Goal: Find specific page/section: Find specific page/section

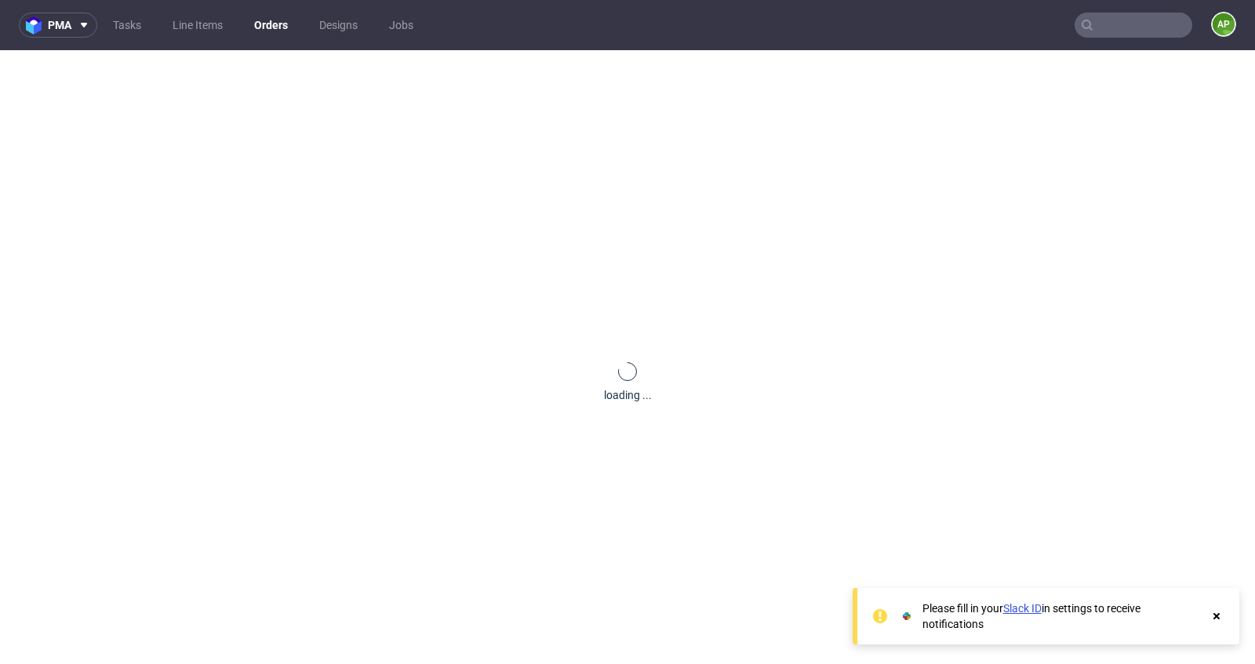
click at [1115, 24] on input "text" at bounding box center [1134, 25] width 118 height 25
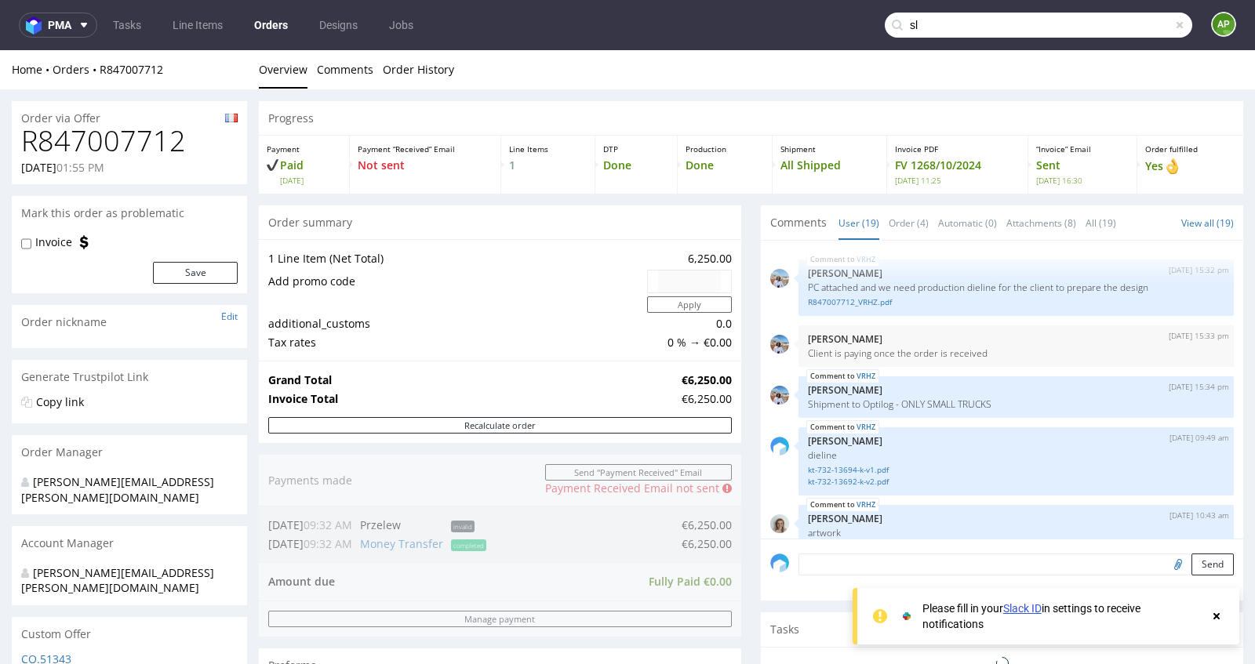
scroll to position [1145, 0]
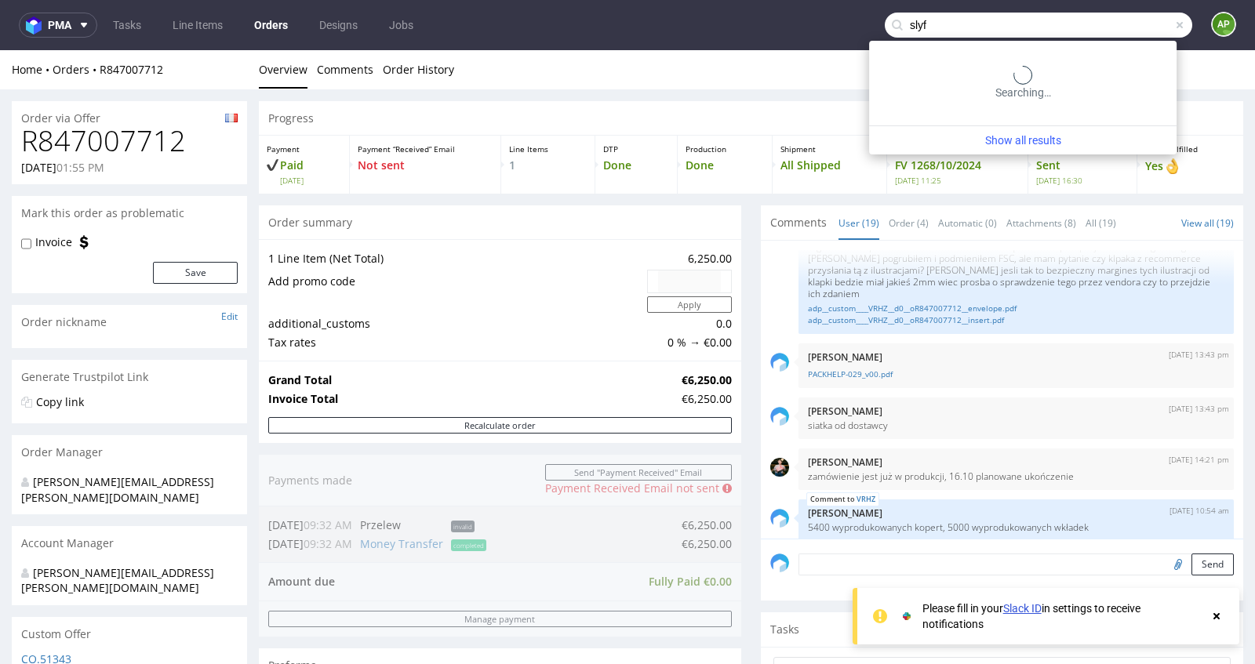
type input "slyf"
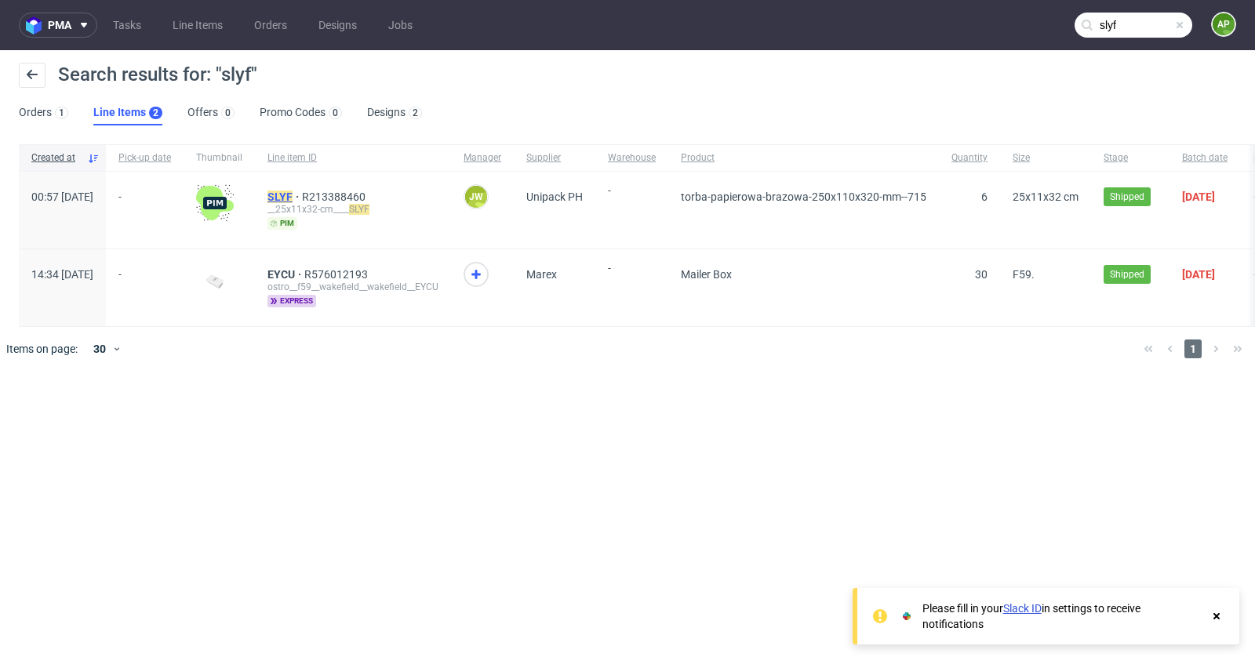
click at [293, 192] on mark "SLYF" at bounding box center [279, 197] width 25 height 13
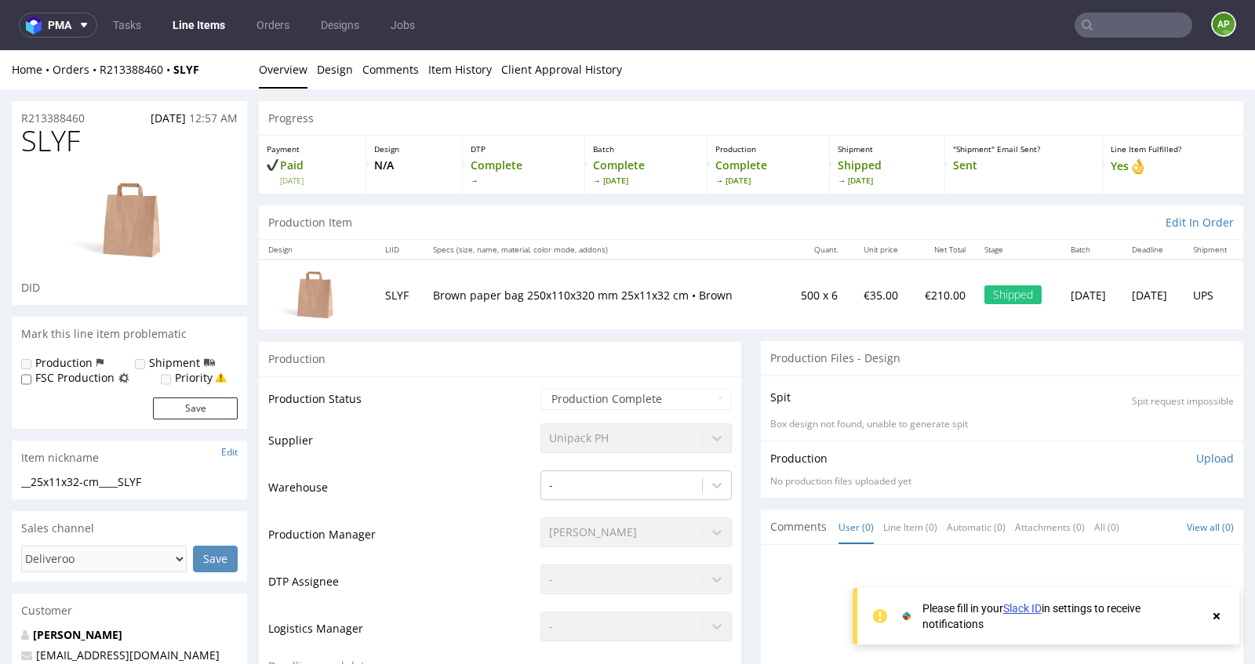
click at [1212, 607] on div at bounding box center [1217, 616] width 14 height 31
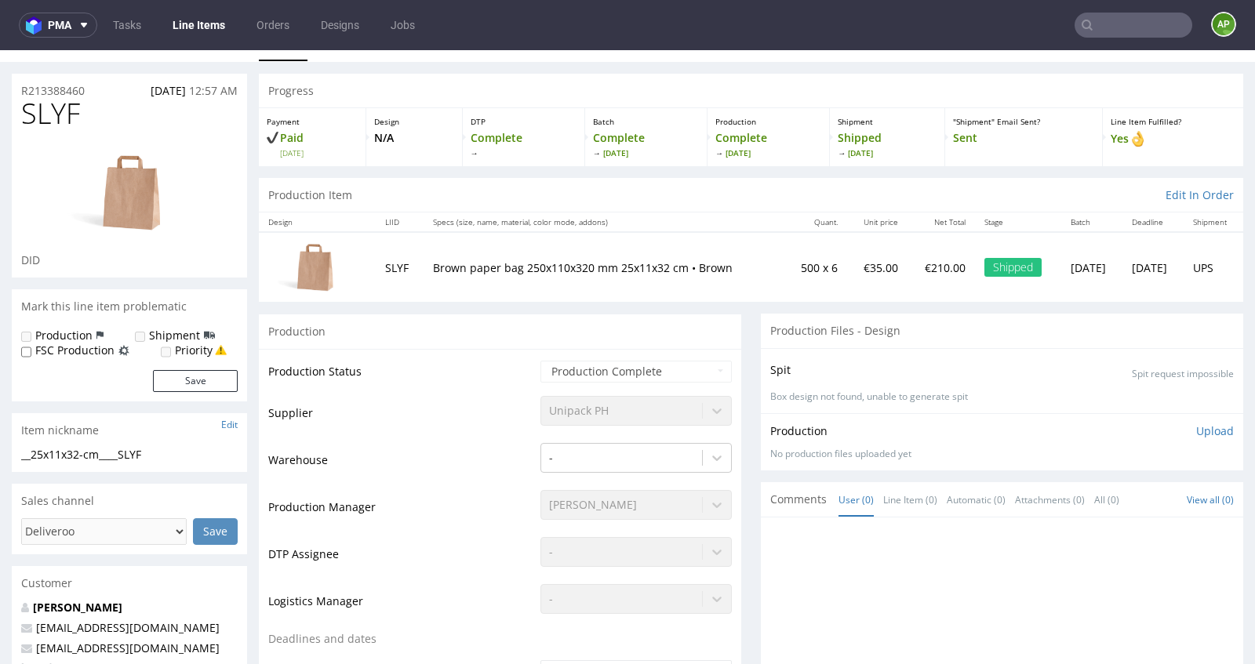
click at [385, 267] on td "SLYF" at bounding box center [400, 267] width 48 height 70
copy td "SLYF"
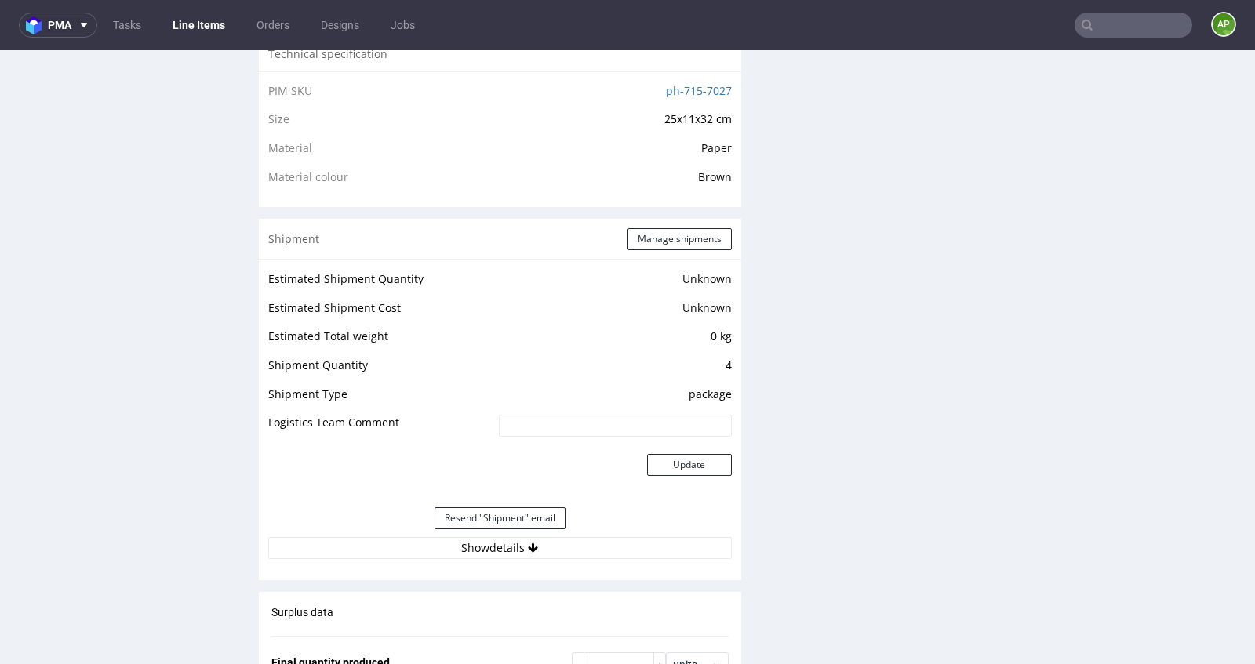
scroll to position [1042, 0]
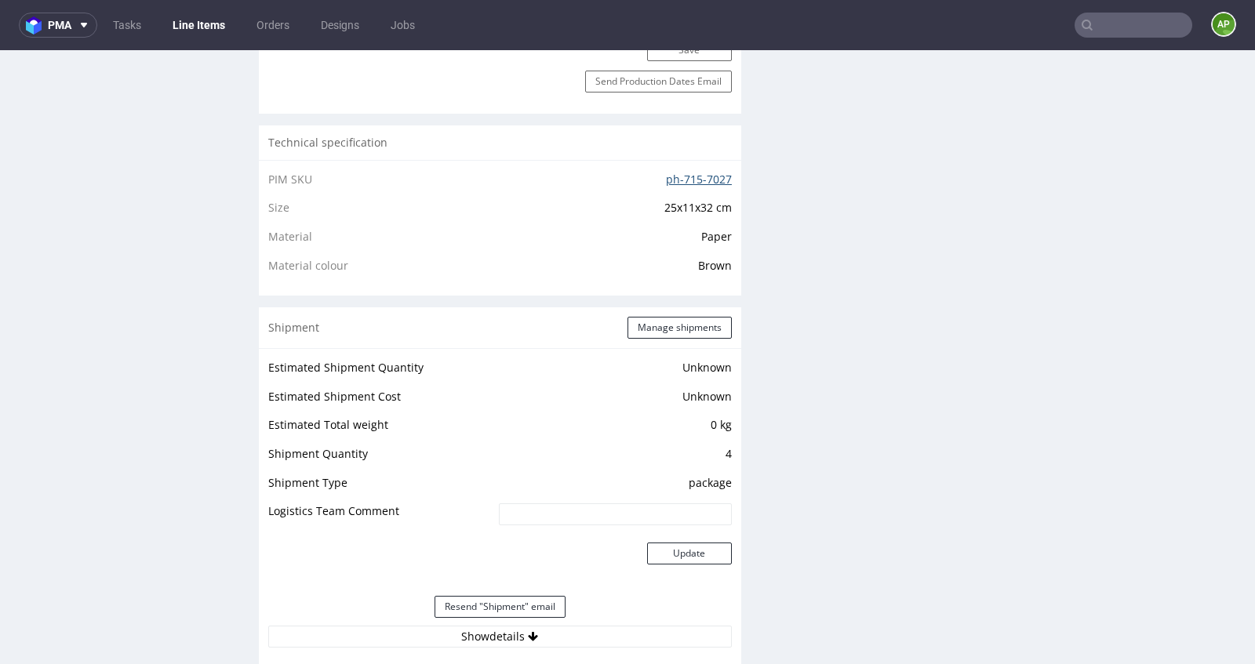
click at [670, 174] on link "ph-715-7027" at bounding box center [699, 179] width 66 height 15
